Goal: Task Accomplishment & Management: Use online tool/utility

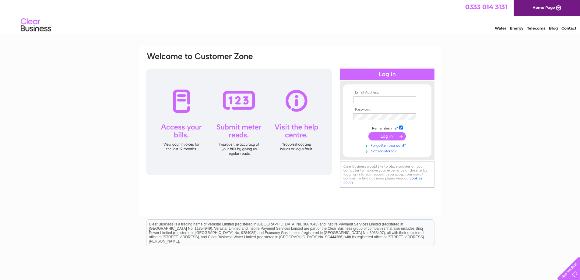
type input "smithdrumbhan@gmail.com"
click at [393, 138] on input "submit" at bounding box center [386, 136] width 37 height 9
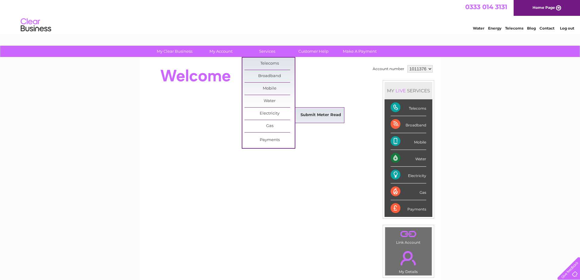
click at [334, 114] on link "Submit Meter Read" at bounding box center [321, 115] width 50 height 12
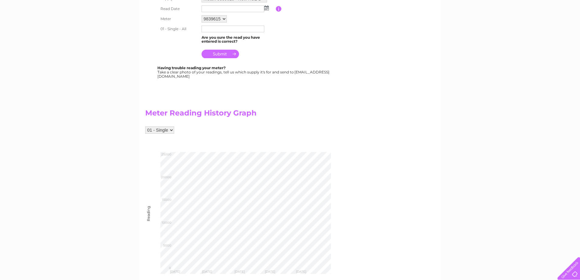
scroll to position [122, 0]
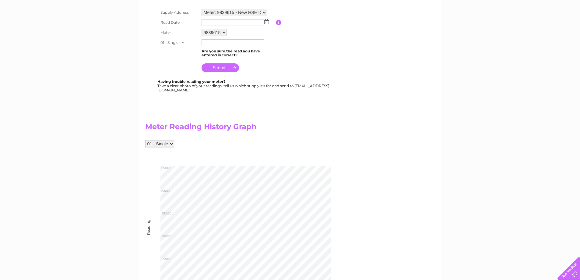
click at [267, 23] on img at bounding box center [266, 21] width 5 height 5
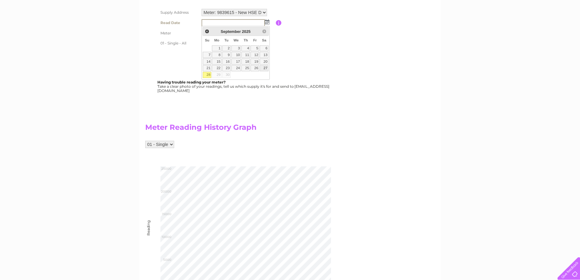
click at [263, 68] on link "27" at bounding box center [264, 68] width 9 height 6
type input "2025/09/27"
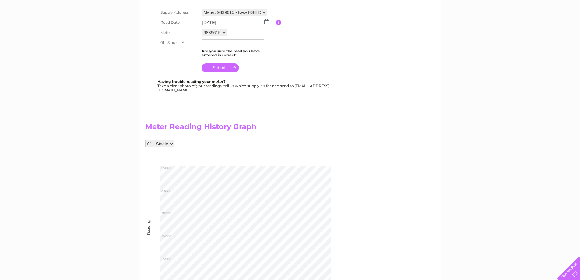
click at [216, 41] on input "text" at bounding box center [232, 42] width 63 height 7
type input "20866"
click at [219, 69] on input "submit" at bounding box center [219, 67] width 37 height 9
